Goal: Navigation & Orientation: Find specific page/section

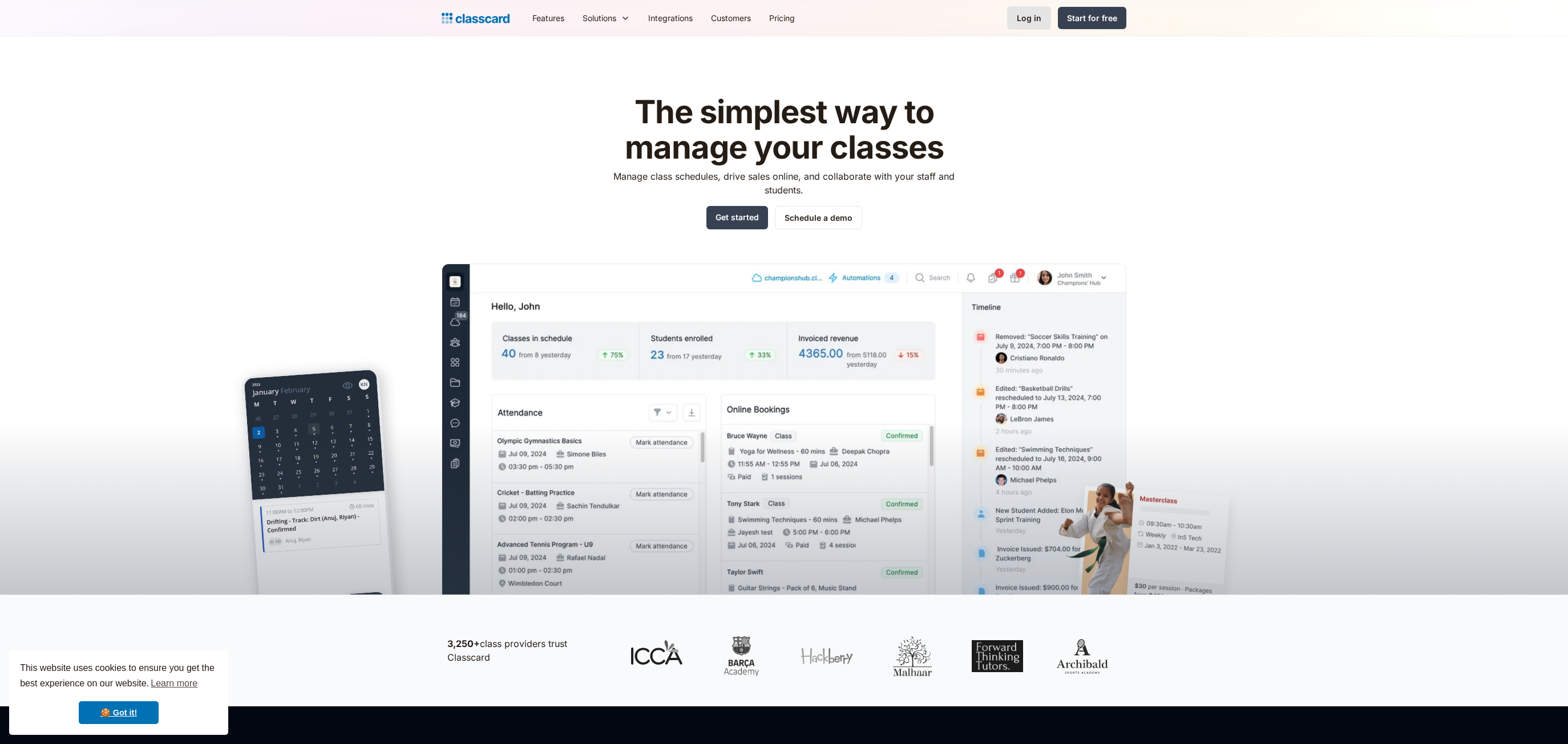
click at [1020, 17] on div "Log in" at bounding box center [1028, 18] width 25 height 12
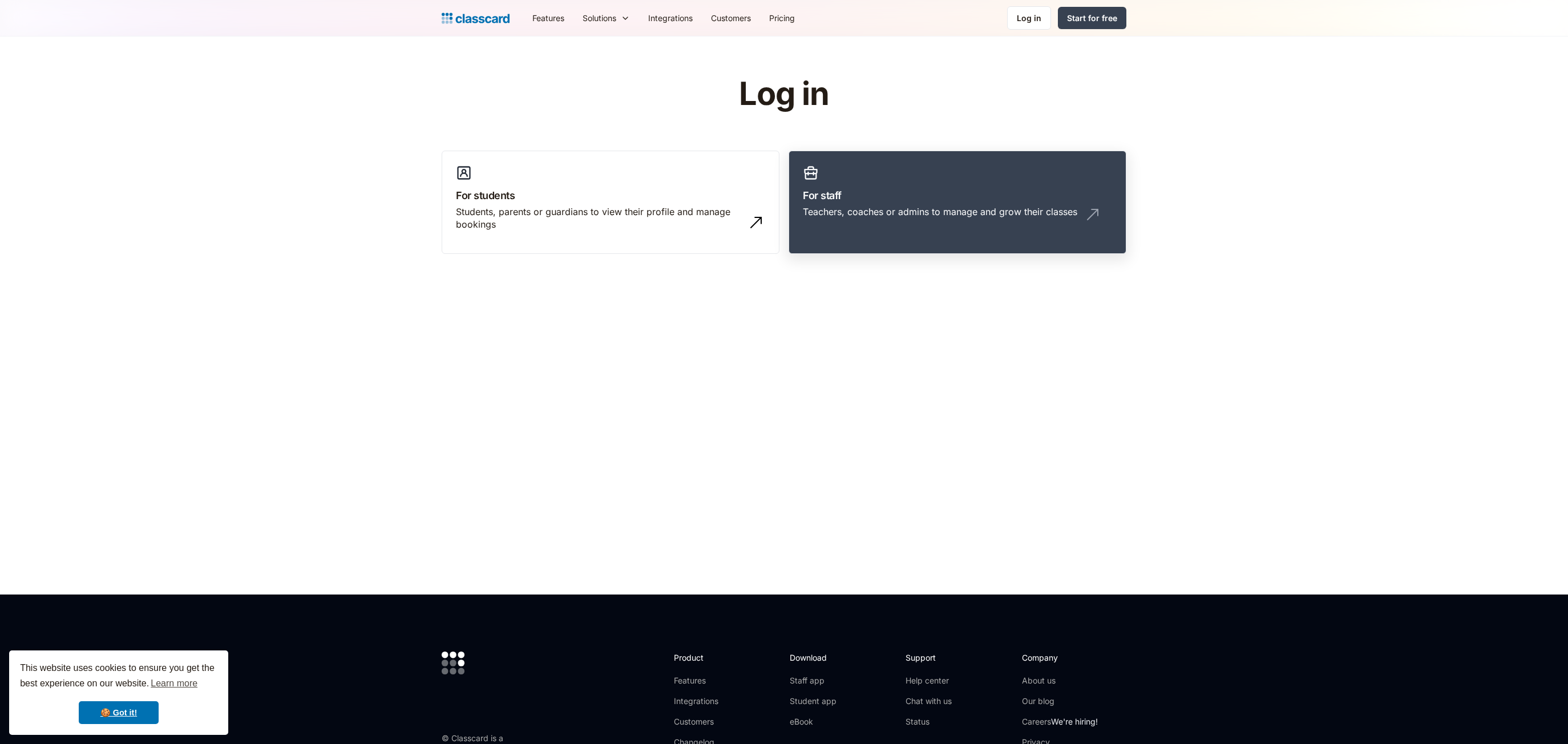
click at [896, 202] on h3 "For staff" at bounding box center [957, 195] width 310 height 16
